Goal: Task Accomplishment & Management: Manage account settings

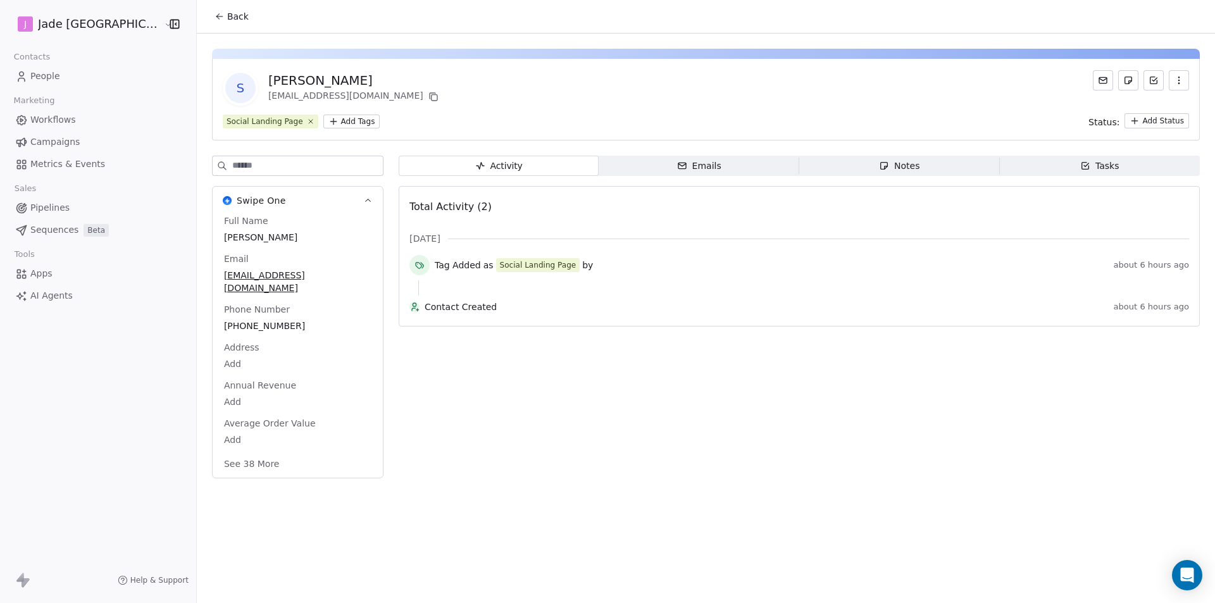
click at [207, 9] on button "Back" at bounding box center [231, 16] width 49 height 23
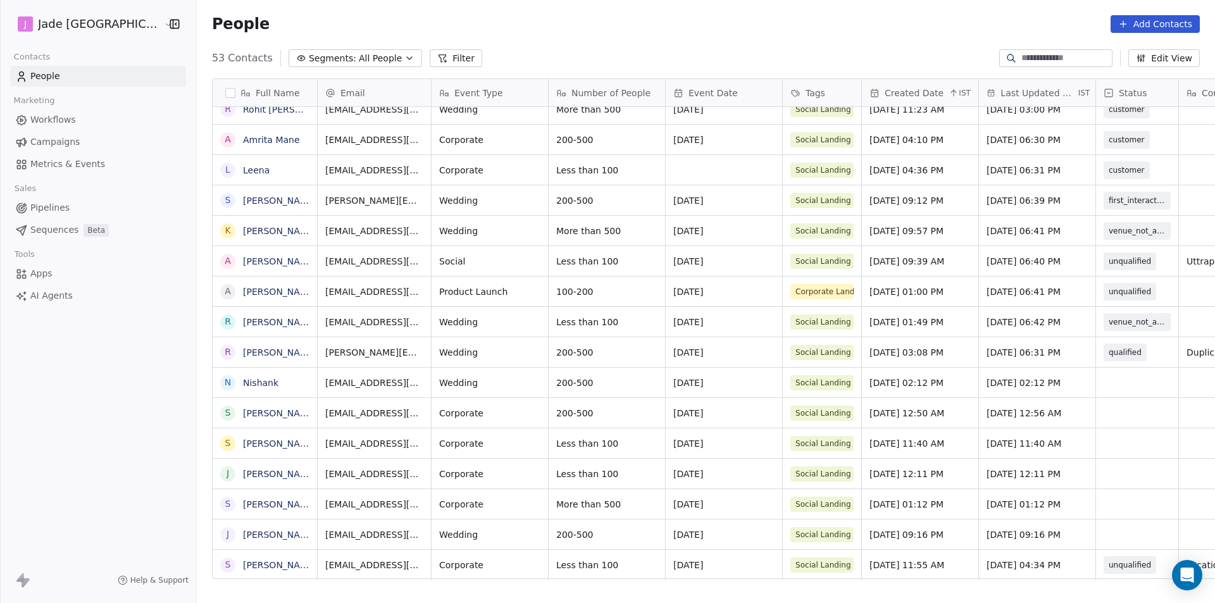
scroll to position [9, 0]
click at [1096, 380] on div "grid" at bounding box center [1137, 383] width 82 height 30
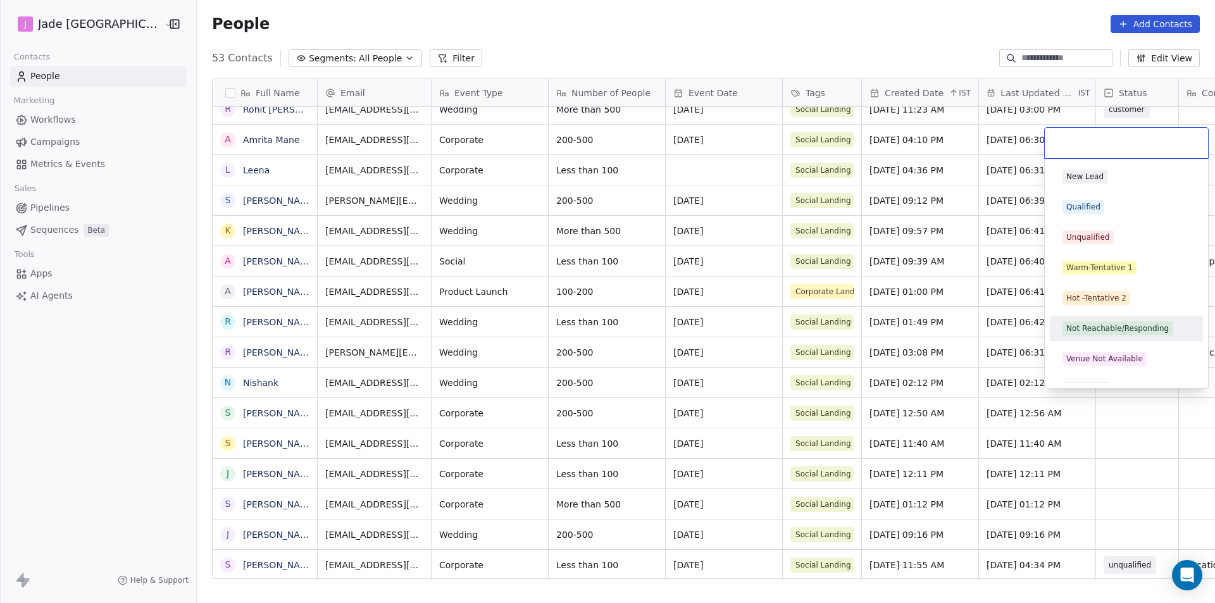
click at [1083, 324] on div "Not Reachable/Responding" at bounding box center [1117, 328] width 103 height 11
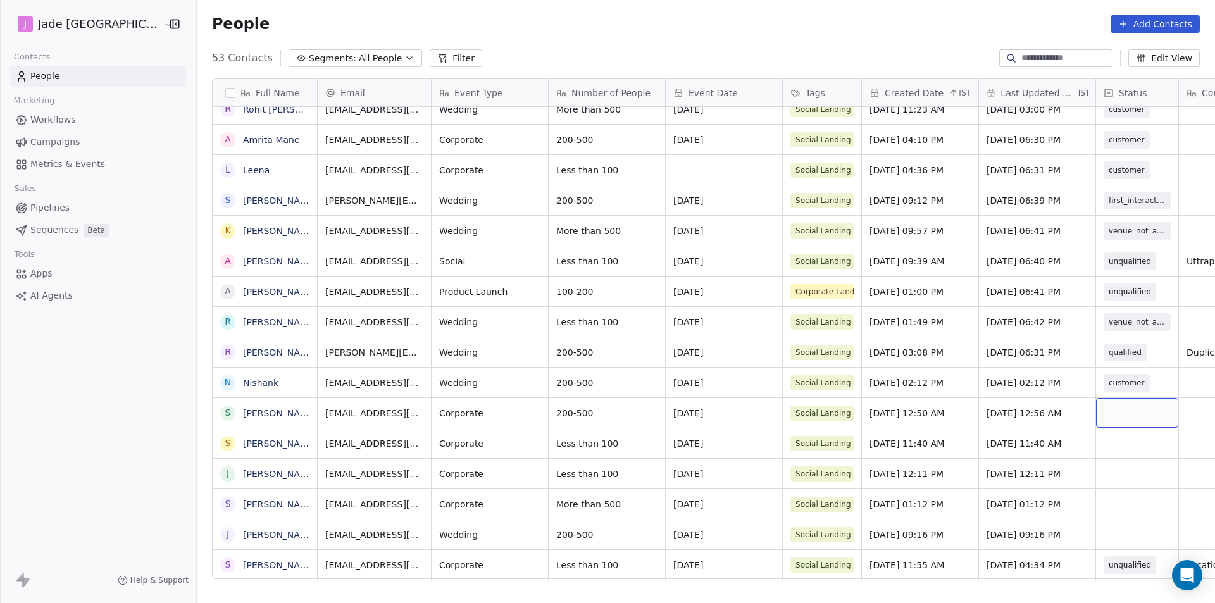
click at [1108, 406] on div "grid" at bounding box center [1137, 413] width 82 height 30
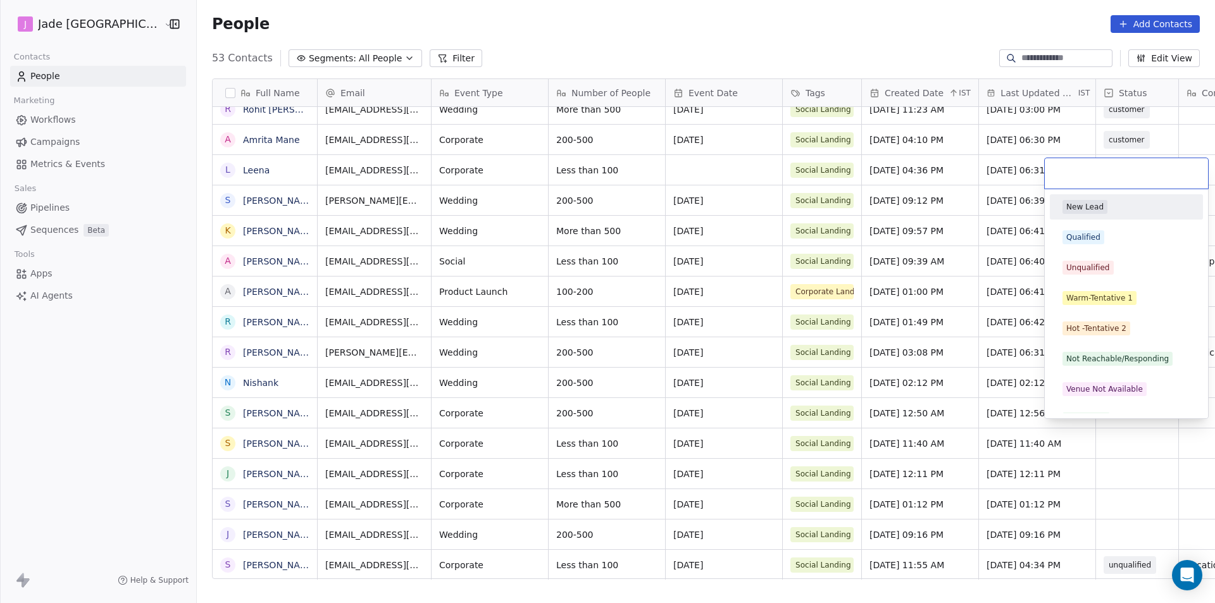
click at [1108, 406] on div "New Lead Qualified Unqualified Warm-Tentative 1 Hot -Tentative 2 Not Reachable/…" at bounding box center [1126, 373] width 153 height 359
click at [1104, 373] on div "New Lead Qualified Unqualified Warm-Tentative 1 Hot -Tentative 2 Not Reachable/…" at bounding box center [1126, 373] width 153 height 359
click at [1099, 347] on div "Not Reachable/Responding" at bounding box center [1126, 358] width 153 height 25
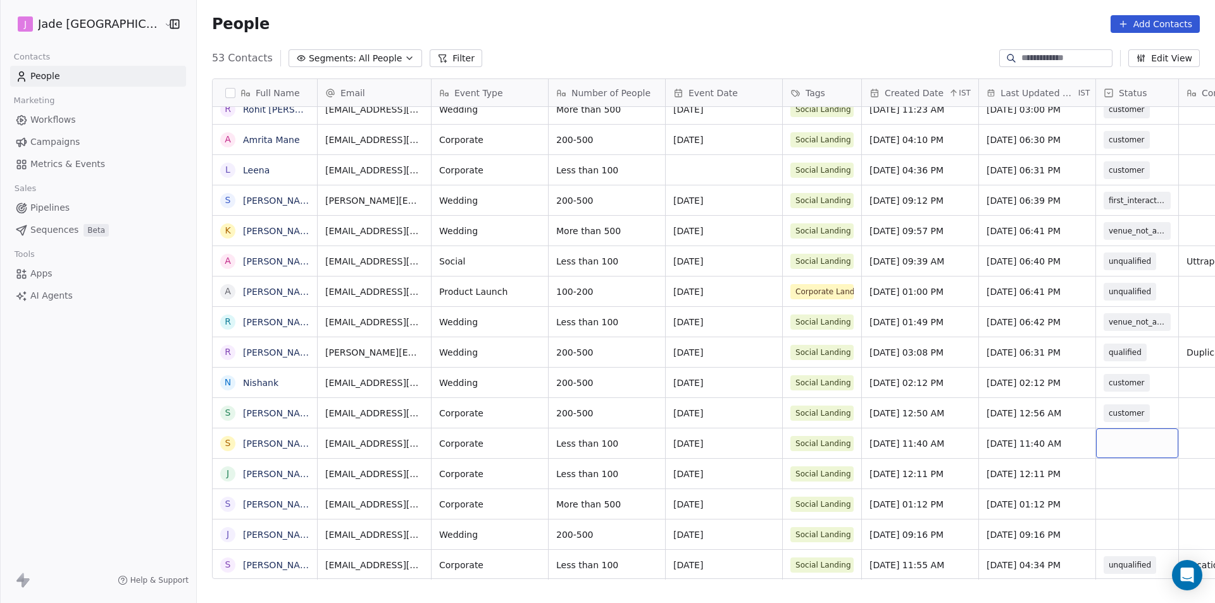
click at [1112, 439] on div "grid" at bounding box center [1137, 443] width 82 height 30
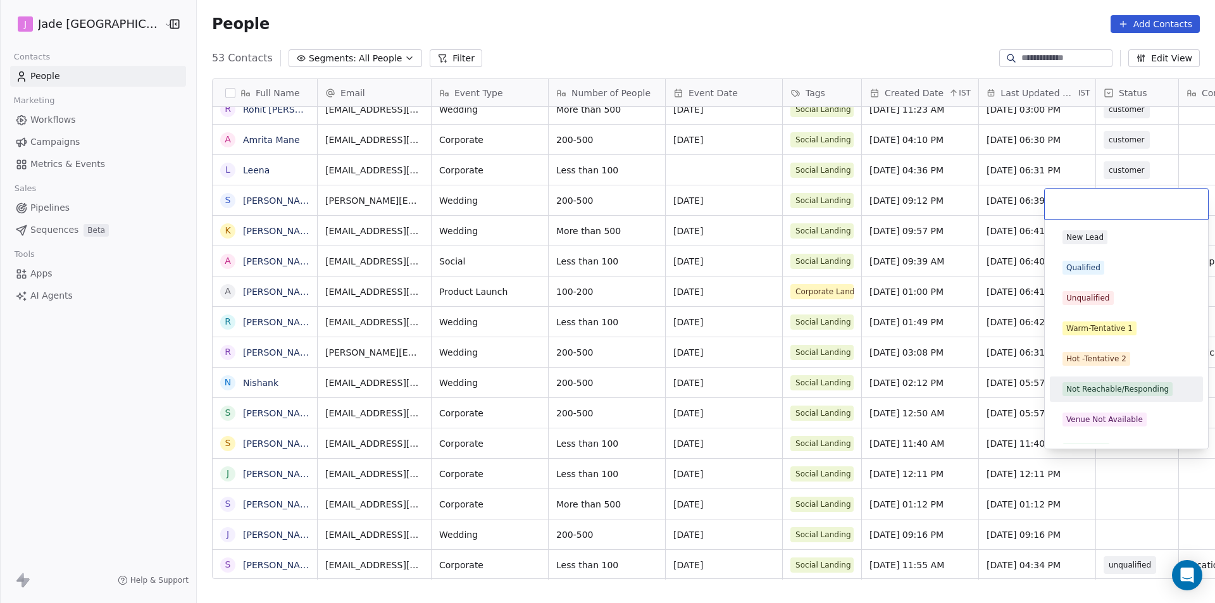
click at [1108, 378] on div "Not Reachable/Responding" at bounding box center [1126, 389] width 153 height 25
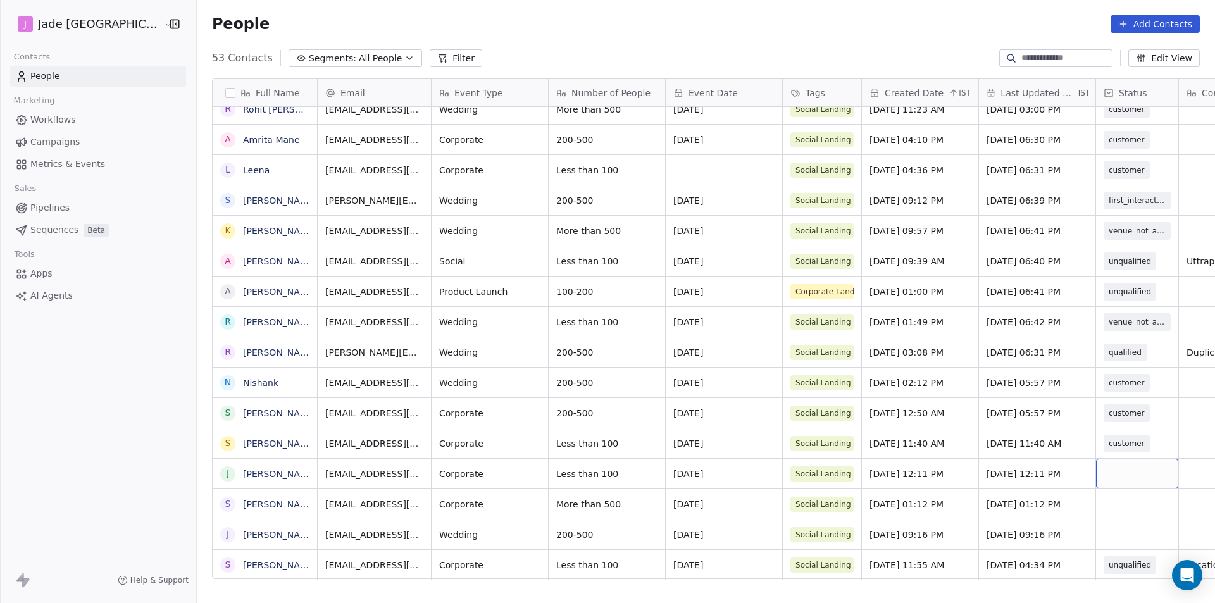
click at [1113, 459] on div "grid" at bounding box center [1137, 474] width 82 height 30
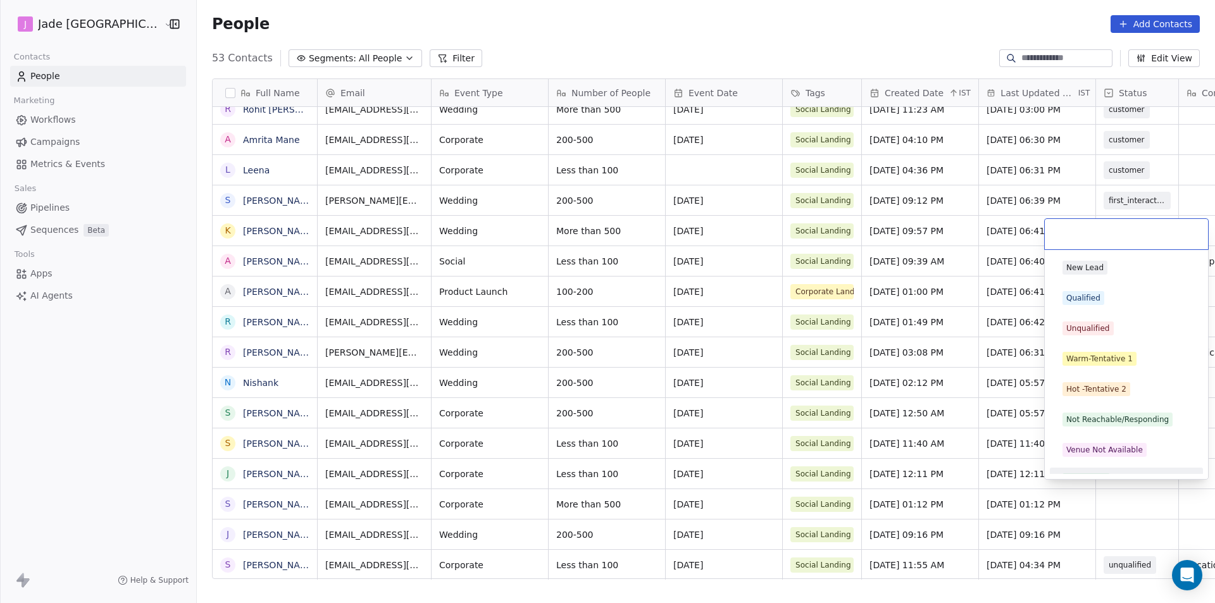
click at [1110, 488] on html "[PERSON_NAME] Mumbai Contacts People Marketing Workflows Campaigns Metrics & Ev…" at bounding box center [607, 301] width 1215 height 603
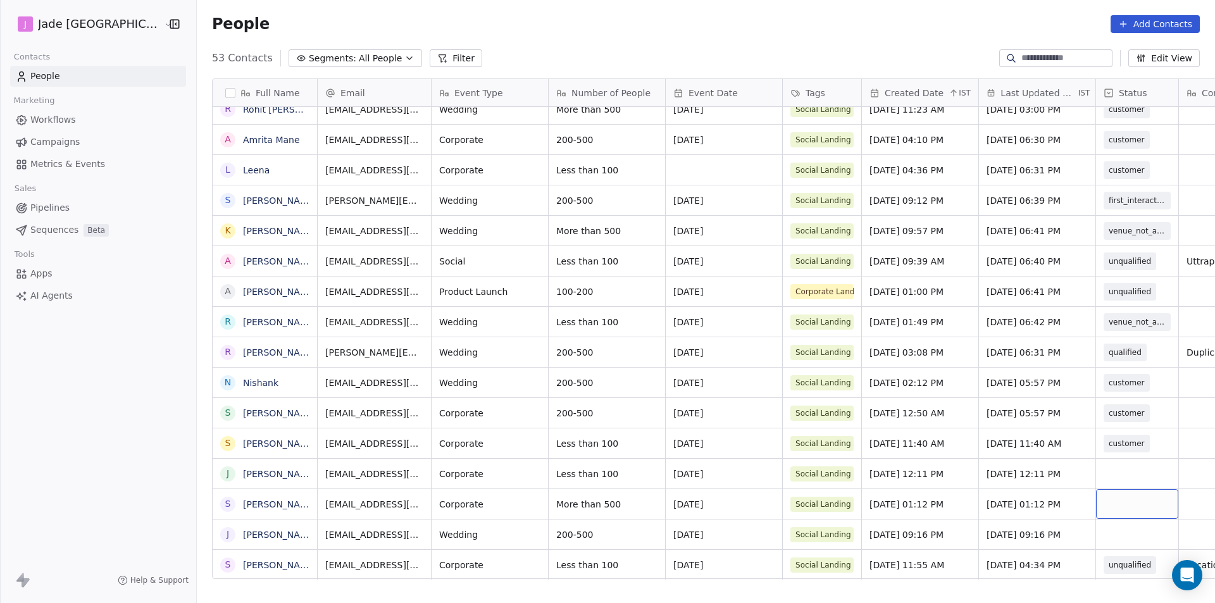
click at [1110, 489] on div "grid" at bounding box center [1137, 504] width 82 height 30
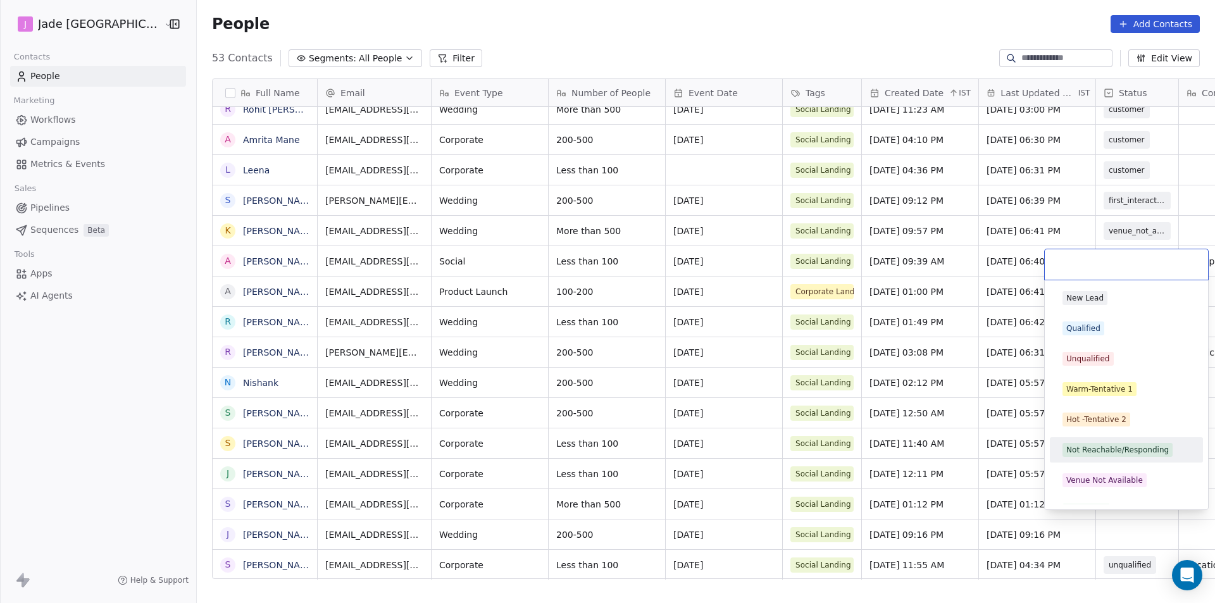
click at [1113, 446] on div "Not Reachable/Responding" at bounding box center [1117, 449] width 103 height 11
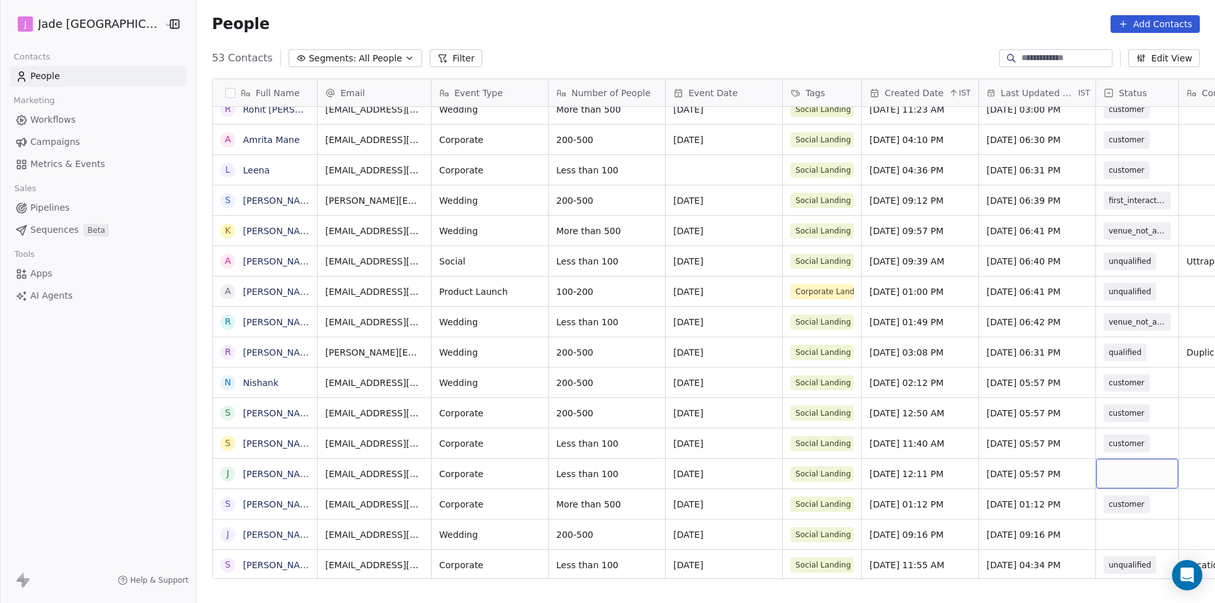
click at [1108, 459] on div "grid" at bounding box center [1137, 474] width 82 height 30
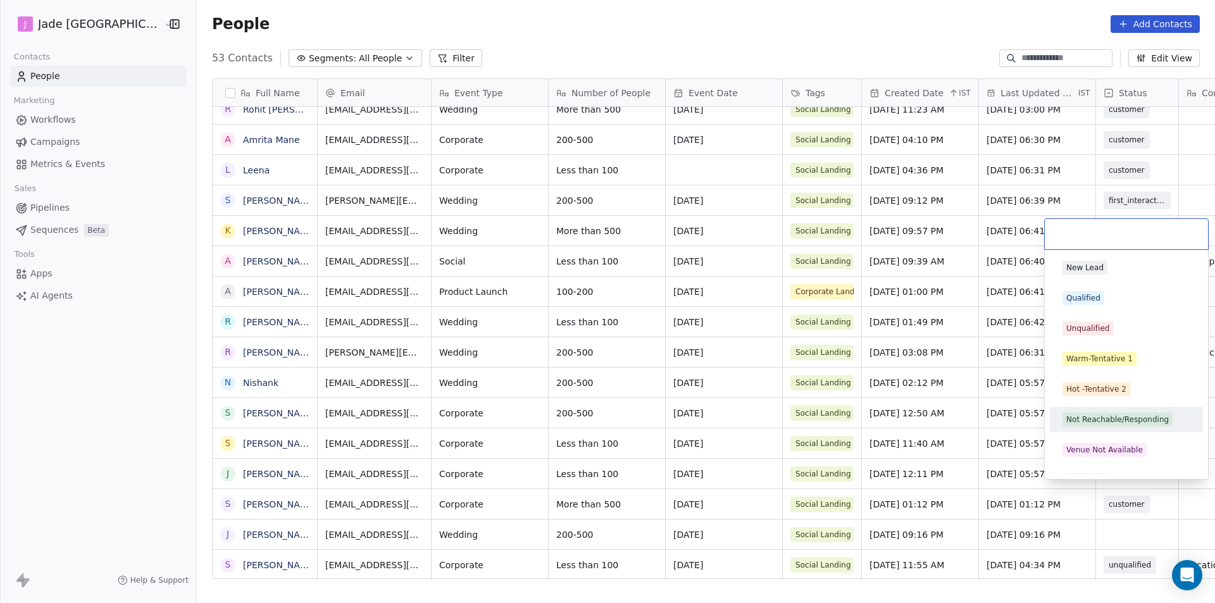
click at [1101, 418] on div "Not Reachable/Responding" at bounding box center [1117, 419] width 103 height 11
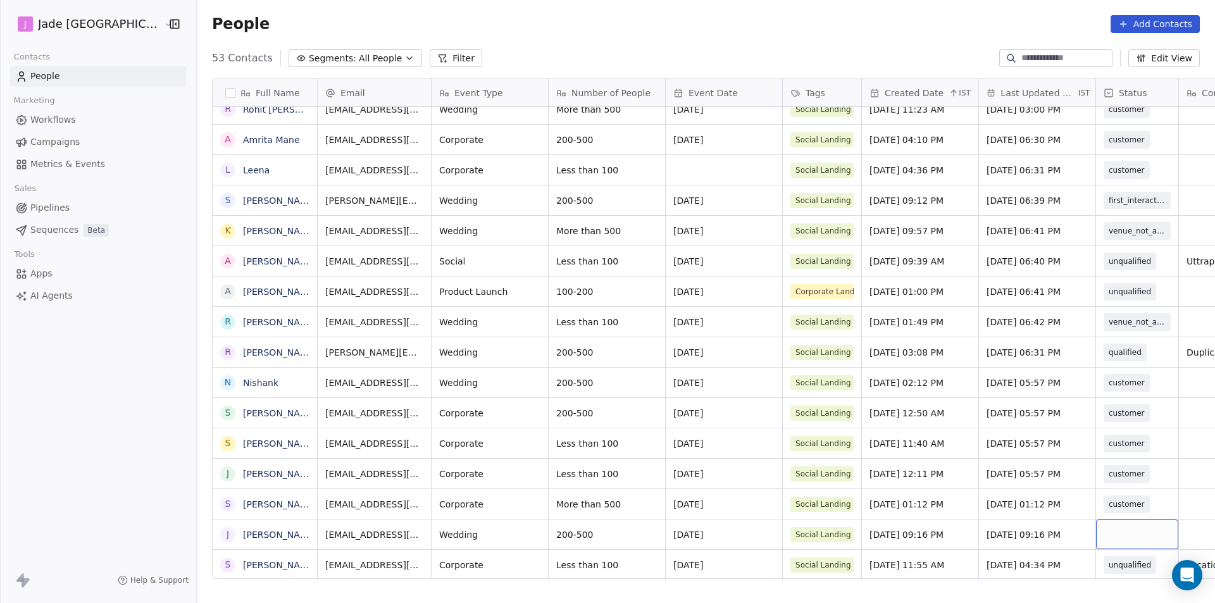
click at [1106, 523] on div "grid" at bounding box center [1137, 535] width 82 height 30
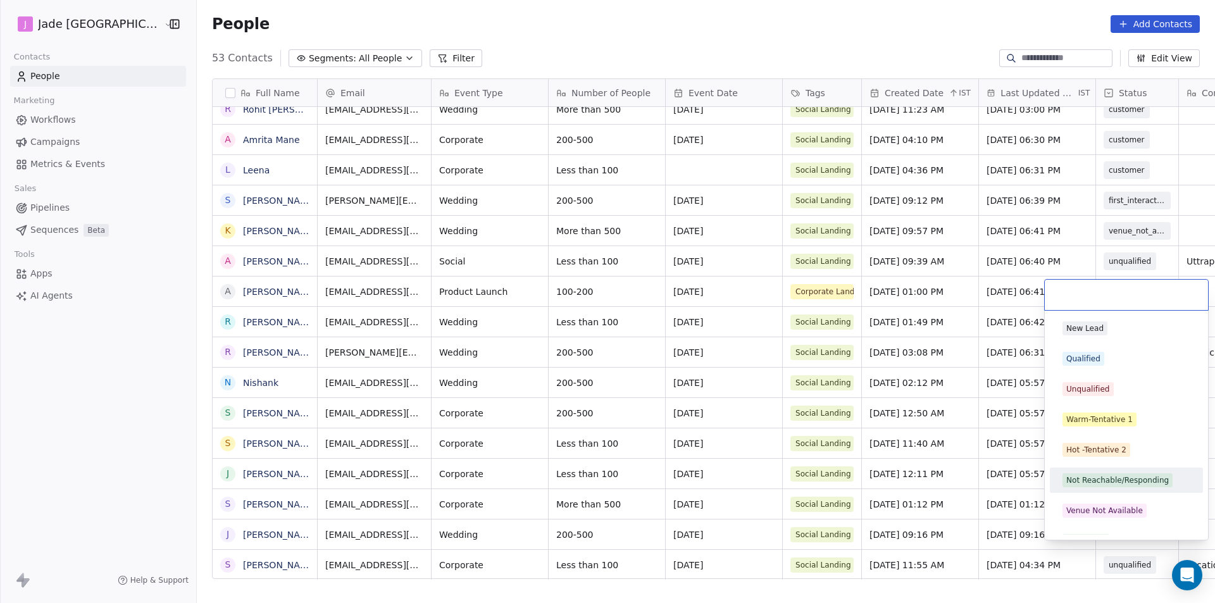
click at [1097, 475] on div "Not Reachable/Responding" at bounding box center [1117, 480] width 103 height 11
